Goal: Task Accomplishment & Management: Use online tool/utility

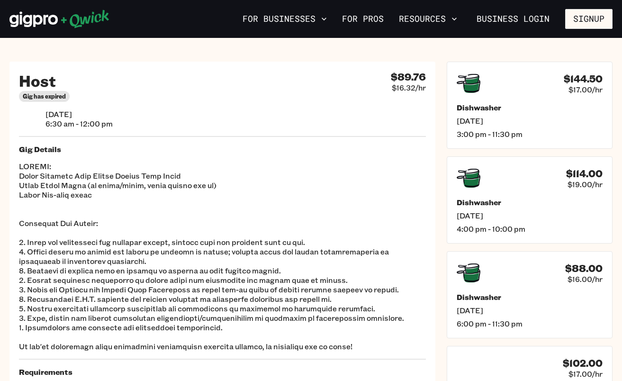
click at [40, 23] on icon at bounding box center [33, 20] width 48 height 16
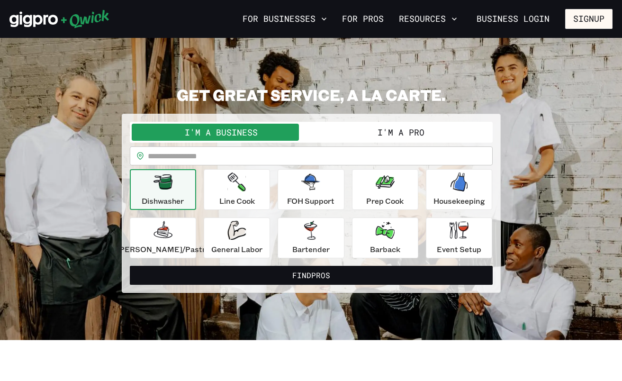
click at [361, 129] on button "I'm a Pro" at bounding box center [400, 132] width 179 height 17
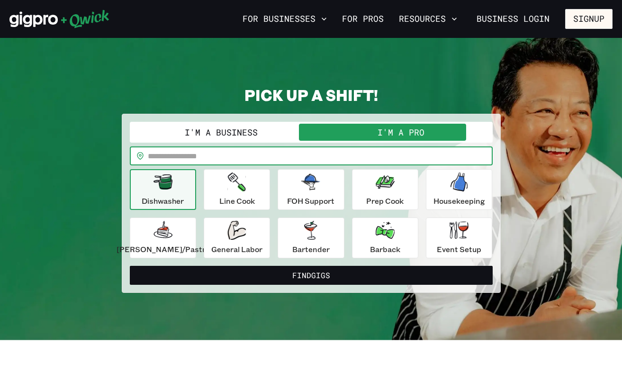
click at [310, 151] on input "text" at bounding box center [320, 155] width 345 height 19
click at [339, 153] on input "*****" at bounding box center [320, 155] width 345 height 19
type input "*****"
click at [462, 246] on p "Event Setup" at bounding box center [458, 248] width 44 height 11
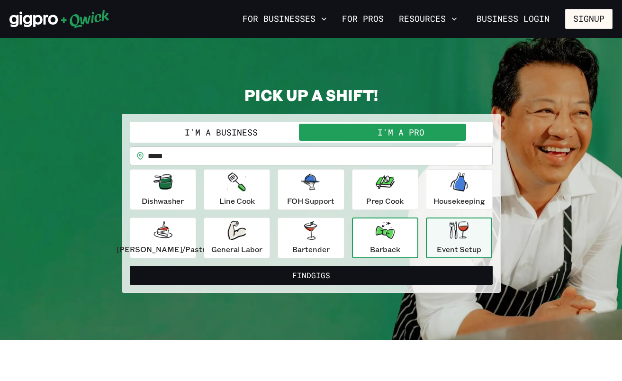
click at [380, 233] on icon "button" at bounding box center [384, 230] width 19 height 17
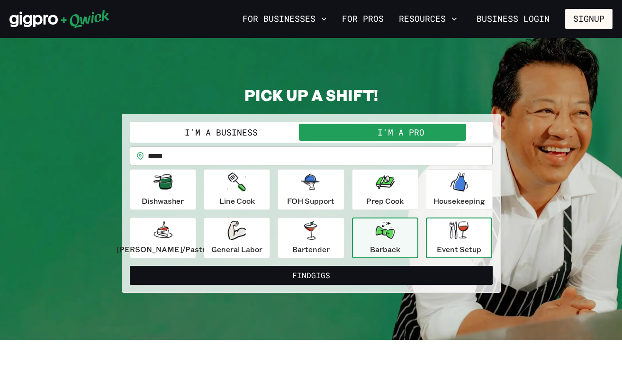
click at [449, 239] on icon "button" at bounding box center [458, 230] width 19 height 19
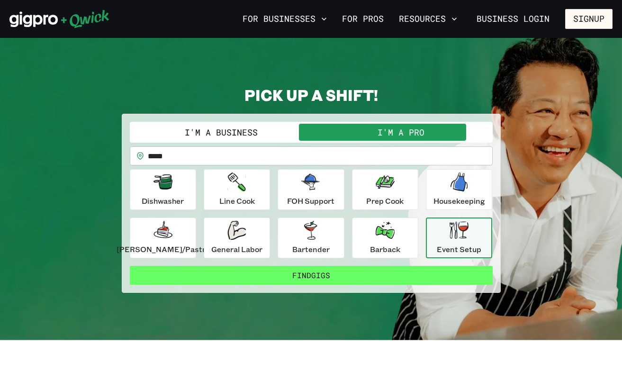
click at [338, 276] on button "Find Gigs" at bounding box center [311, 275] width 363 height 19
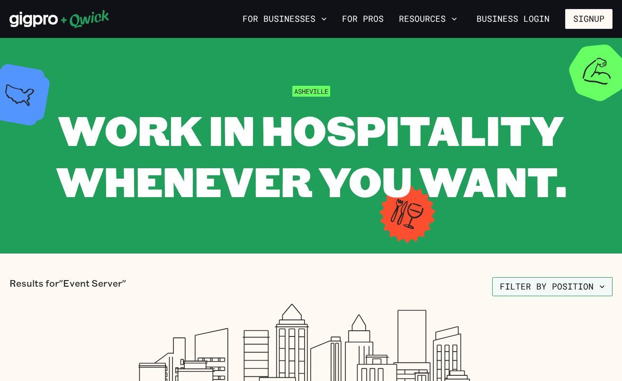
click at [523, 286] on button "Filter by position" at bounding box center [552, 286] width 120 height 19
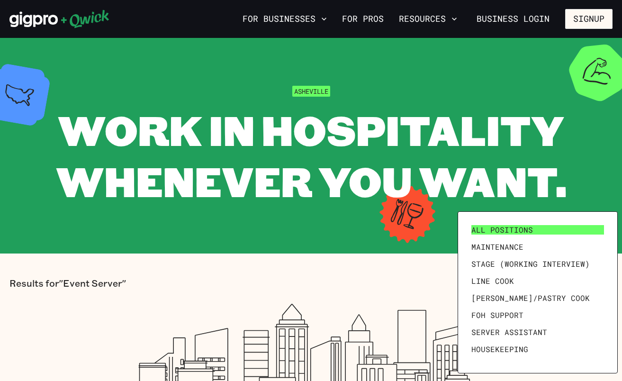
click at [498, 232] on span "All Positions" at bounding box center [502, 229] width 62 height 9
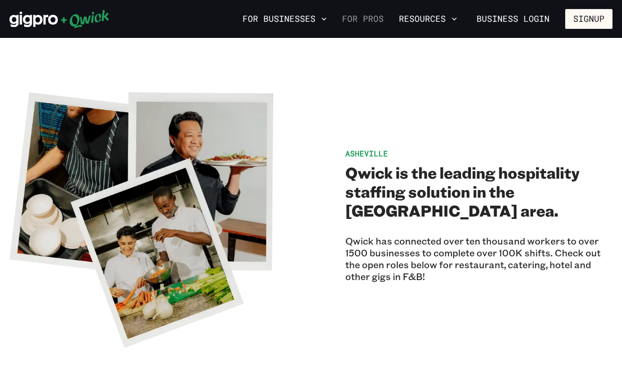
click at [361, 22] on link "For Pros" at bounding box center [362, 19] width 49 height 16
